Goal: Information Seeking & Learning: Learn about a topic

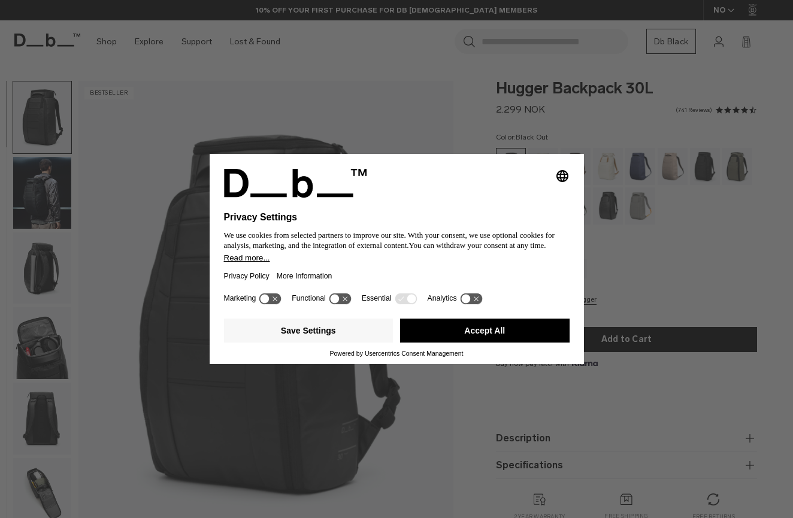
click at [454, 337] on button "Accept All" at bounding box center [484, 330] width 169 height 24
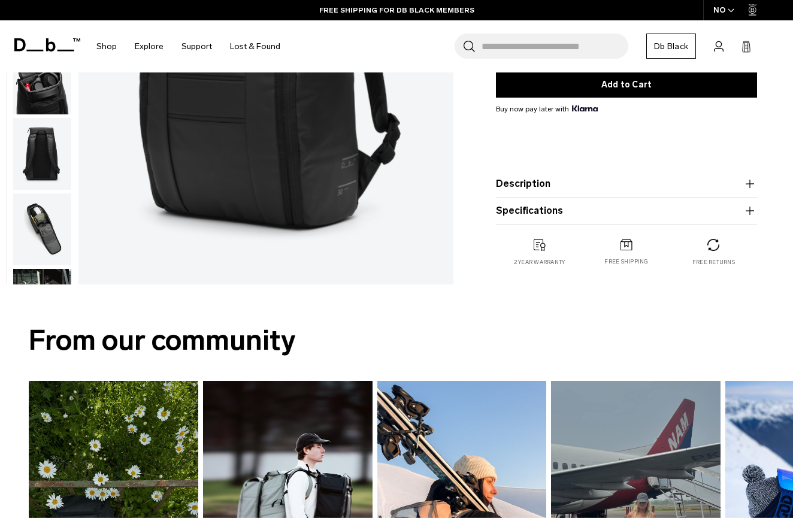
scroll to position [251, 0]
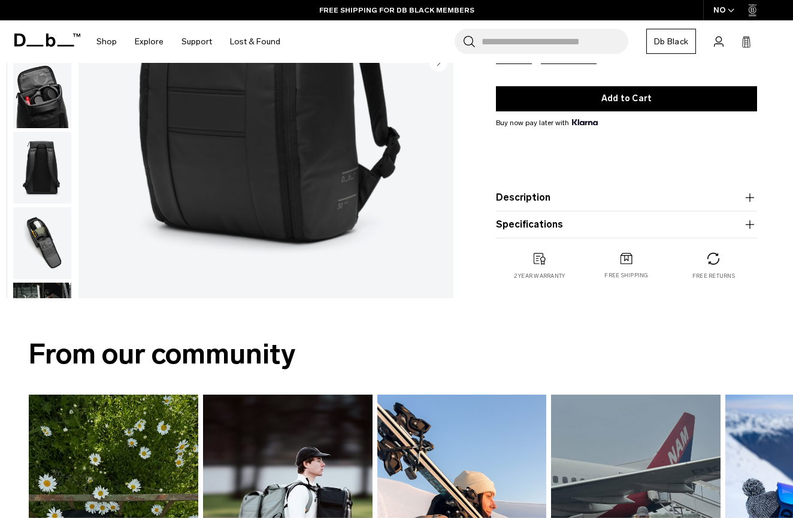
click at [590, 201] on button "Description" at bounding box center [626, 197] width 261 height 14
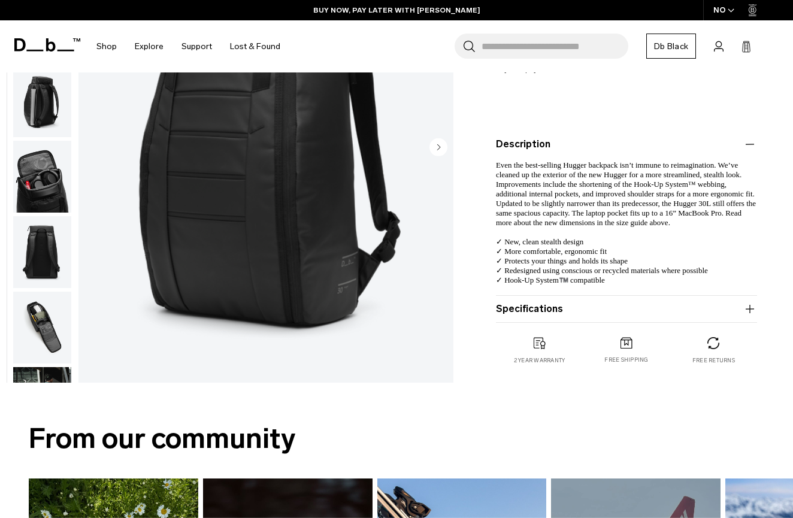
scroll to position [297, 0]
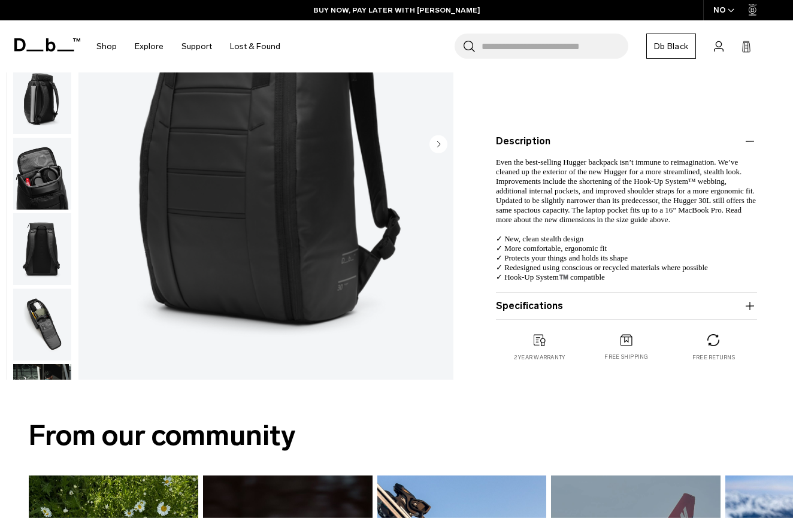
click at [557, 300] on button "Specifications" at bounding box center [626, 306] width 261 height 14
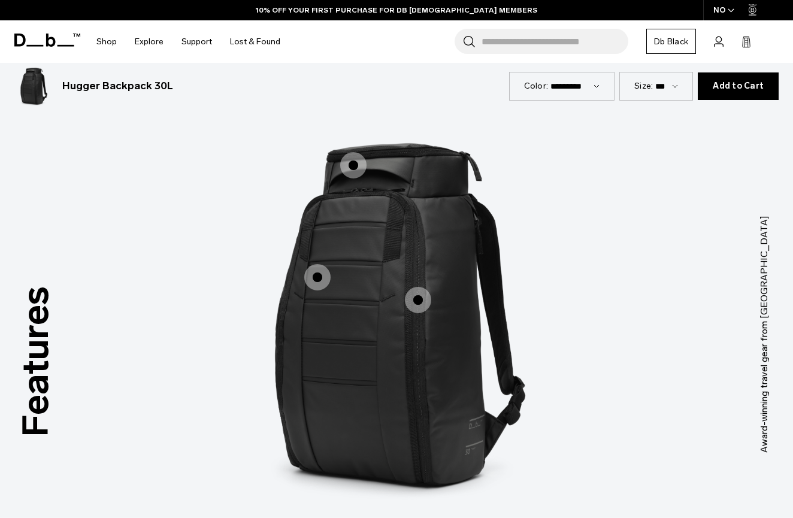
scroll to position [1550, 0]
click at [356, 152] on span "1 / 3" at bounding box center [353, 165] width 26 height 26
click at [322, 264] on span "1 / 3" at bounding box center [317, 277] width 26 height 26
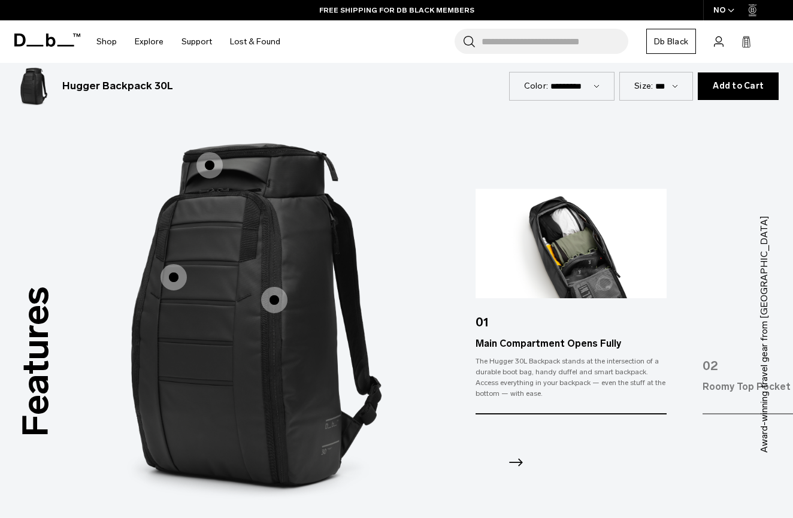
click at [267, 287] on span "1 / 3" at bounding box center [274, 300] width 26 height 26
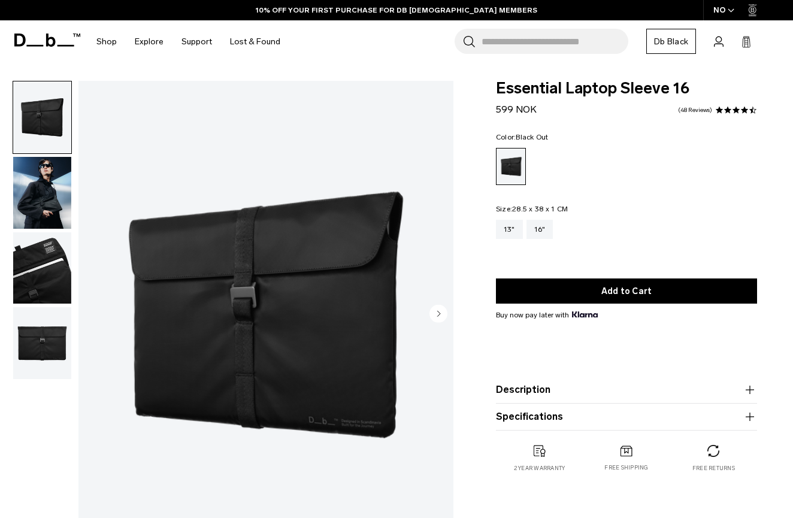
click at [437, 318] on circle "Next slide" at bounding box center [438, 314] width 18 height 18
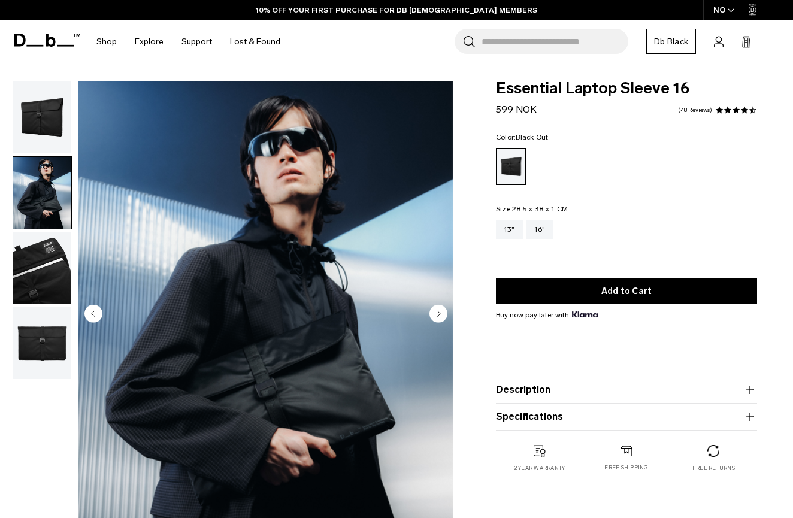
click at [437, 318] on circle "Next slide" at bounding box center [438, 314] width 18 height 18
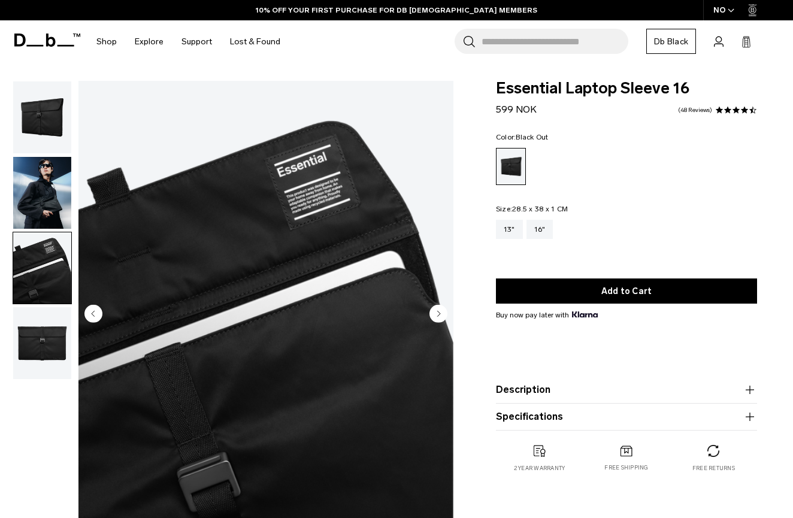
click at [437, 318] on circle "Next slide" at bounding box center [438, 314] width 18 height 18
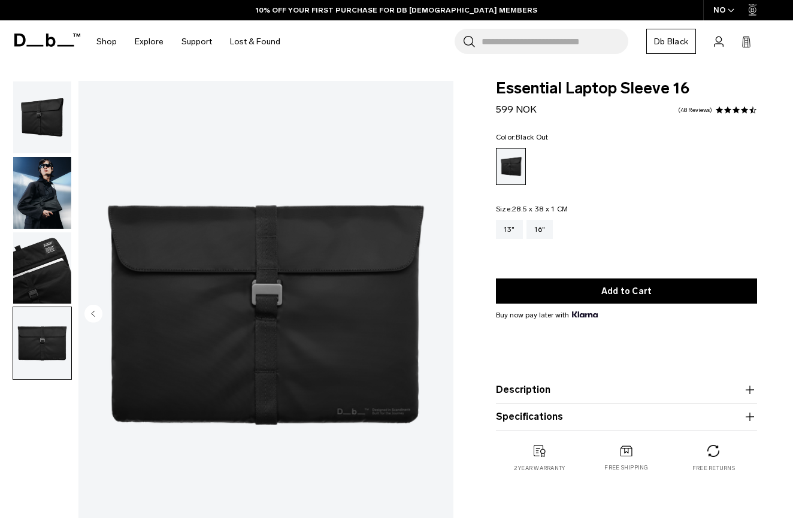
click at [436, 318] on img "4 / 4" at bounding box center [265, 315] width 375 height 468
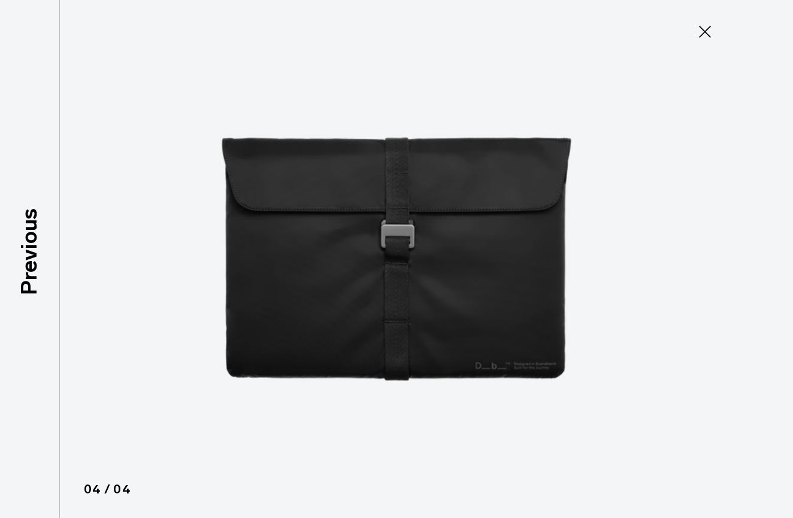
click at [703, 31] on icon at bounding box center [704, 31] width 19 height 19
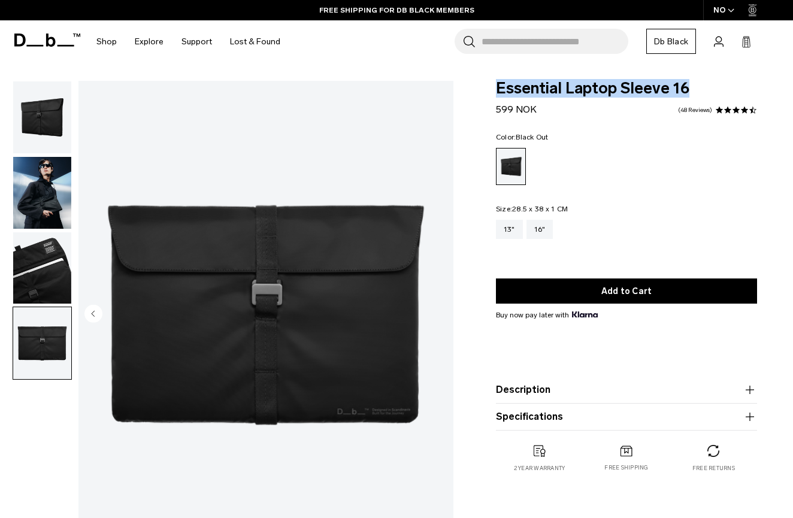
drag, startPoint x: 687, startPoint y: 92, endPoint x: 499, endPoint y: 89, distance: 187.4
click at [499, 89] on span "Essential Laptop Sleeve 16" at bounding box center [626, 89] width 261 height 16
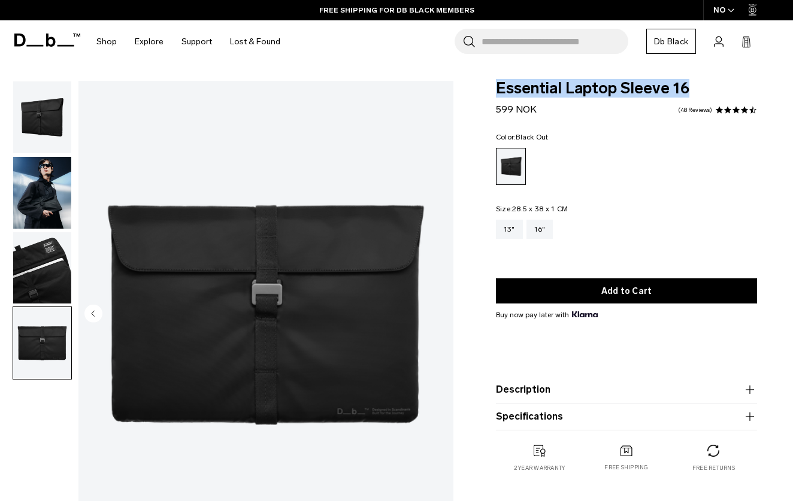
copy span "Essential Laptop Sleeve 16"
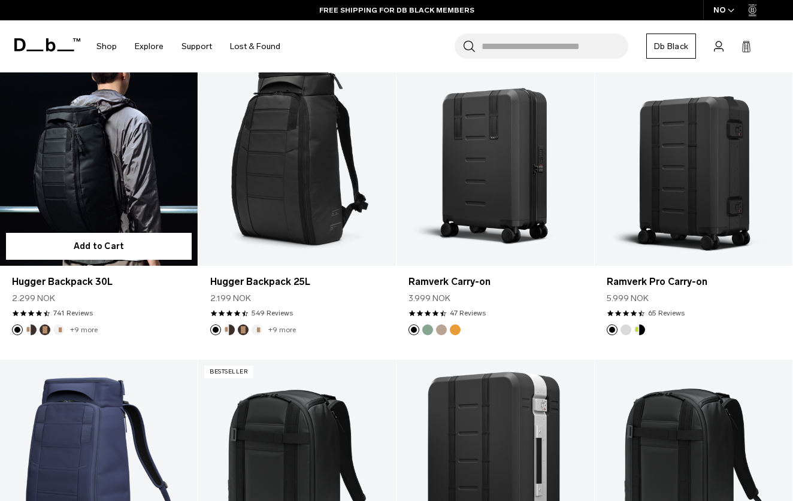
click at [54, 181] on link "Hugger Backpack 30L" at bounding box center [99, 156] width 198 height 220
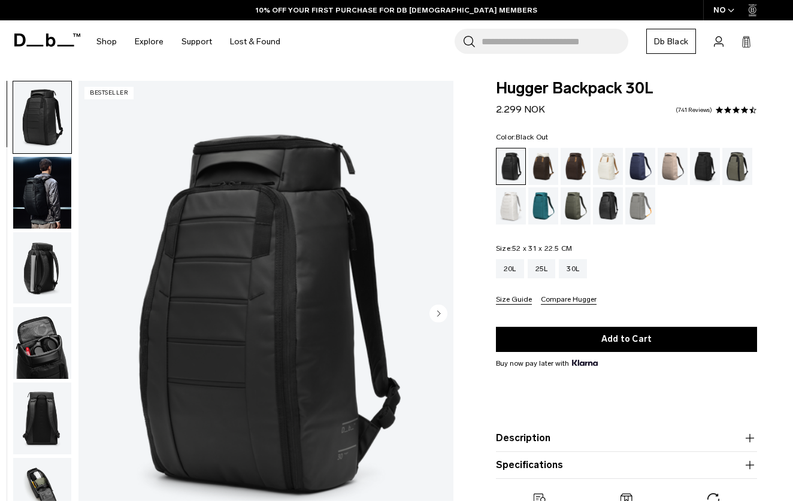
click at [441, 321] on circle "Next slide" at bounding box center [438, 314] width 18 height 18
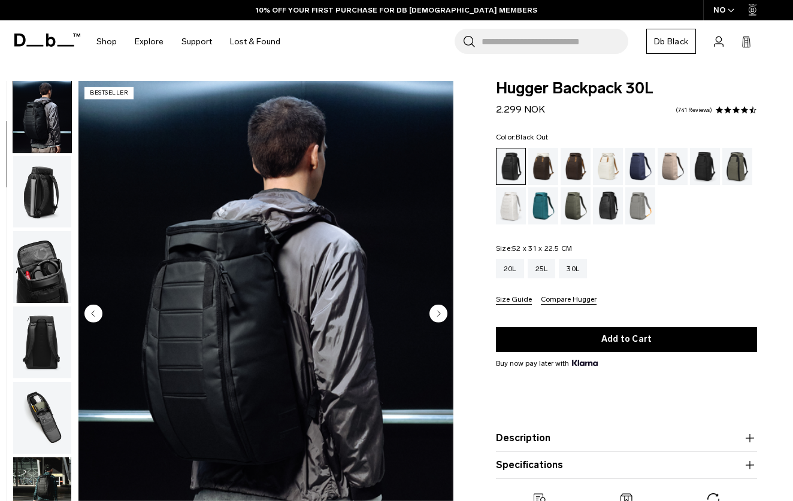
click at [441, 321] on circle "Next slide" at bounding box center [438, 314] width 18 height 18
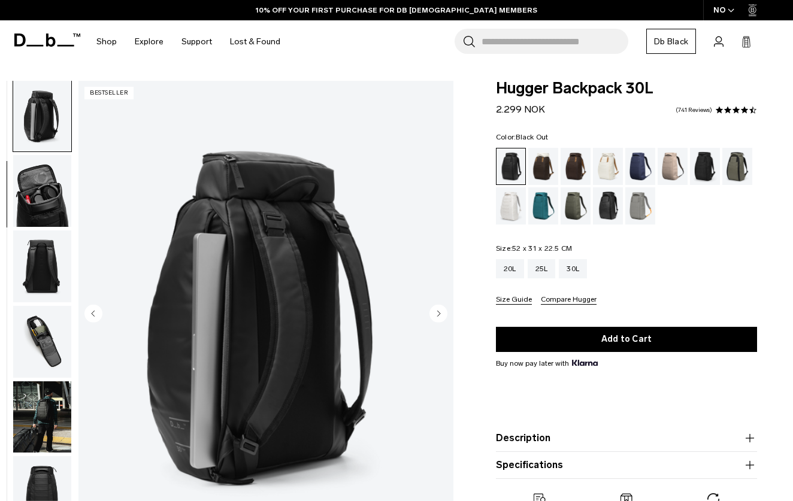
click at [441, 321] on circle "Next slide" at bounding box center [438, 314] width 18 height 18
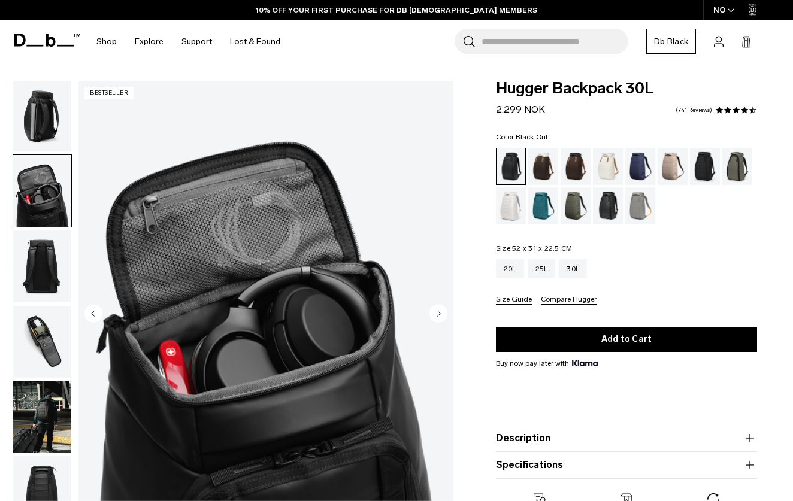
scroll to position [229, 0]
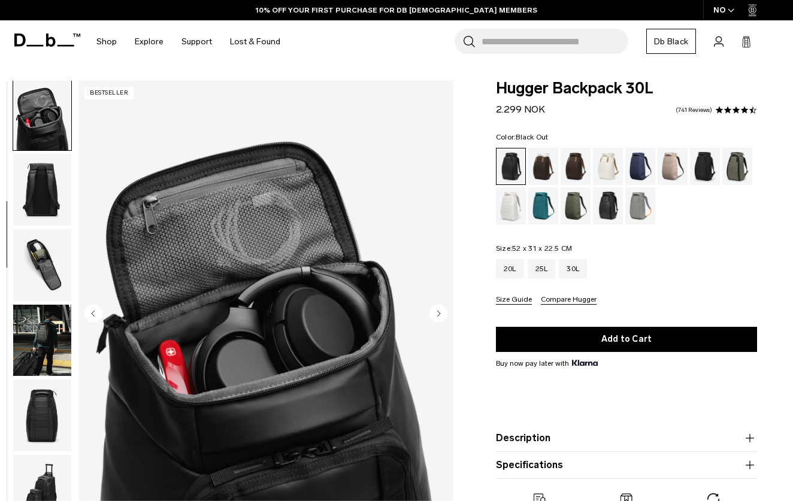
click at [94, 313] on icon "Previous slide" at bounding box center [93, 313] width 3 height 5
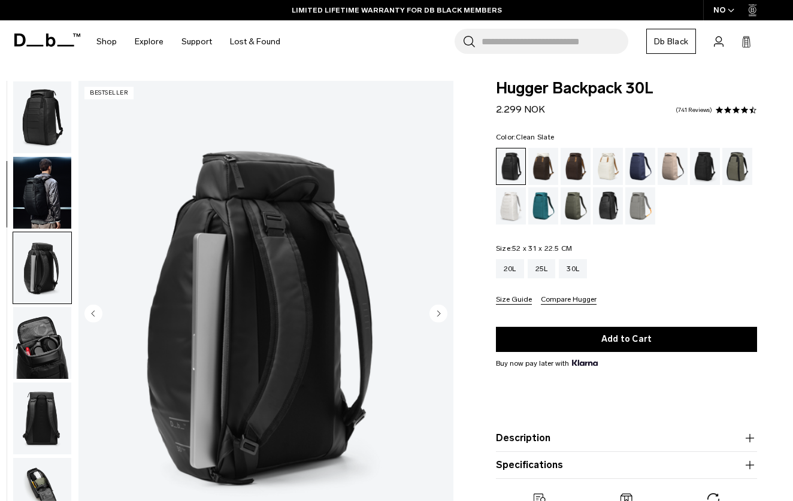
scroll to position [0, 0]
click at [500, 266] on div "20L" at bounding box center [510, 268] width 28 height 19
